Goal: Navigation & Orientation: Find specific page/section

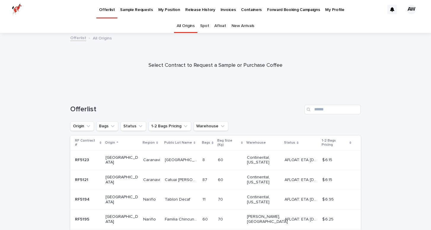
click at [218, 26] on link "Afloat" at bounding box center [220, 26] width 12 height 14
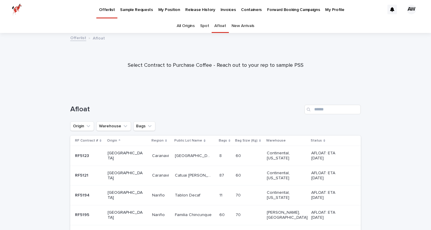
click at [205, 26] on link "Spot" at bounding box center [204, 26] width 9 height 14
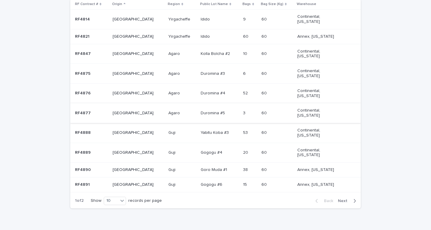
scroll to position [136, 0]
click at [341, 199] on span "Next" at bounding box center [344, 201] width 13 height 4
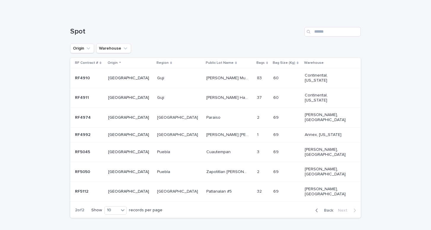
click at [323, 207] on button "Back" at bounding box center [322, 209] width 25 height 5
